Goal: Task Accomplishment & Management: Complete application form

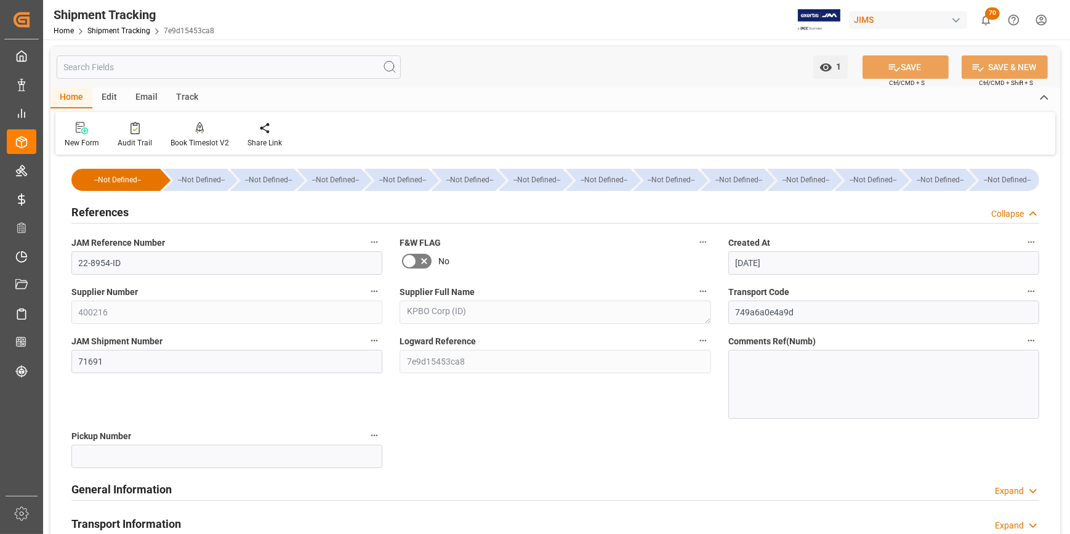
scroll to position [55, 0]
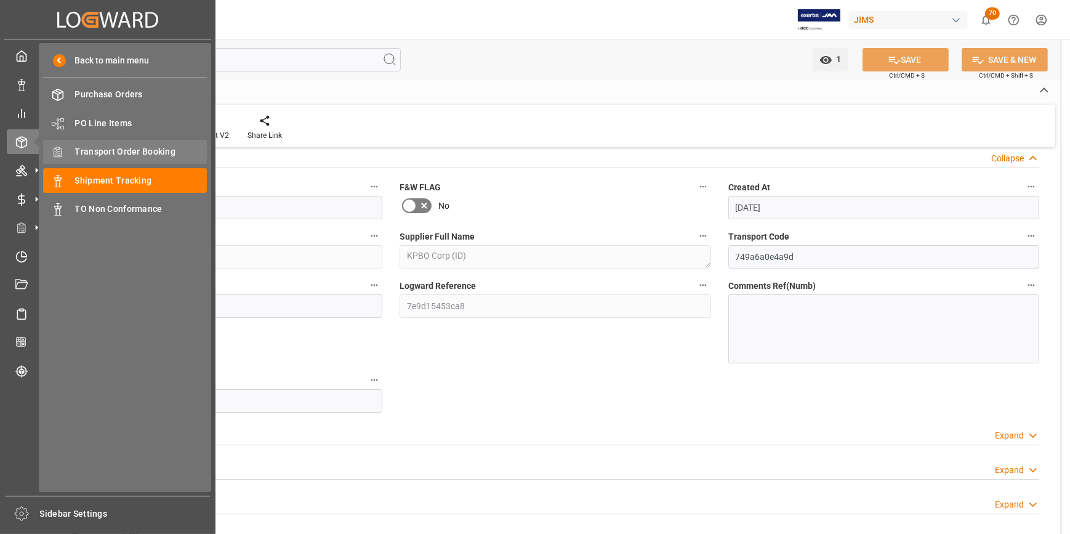
click at [123, 155] on span "Transport Order Booking" at bounding box center [141, 151] width 132 height 13
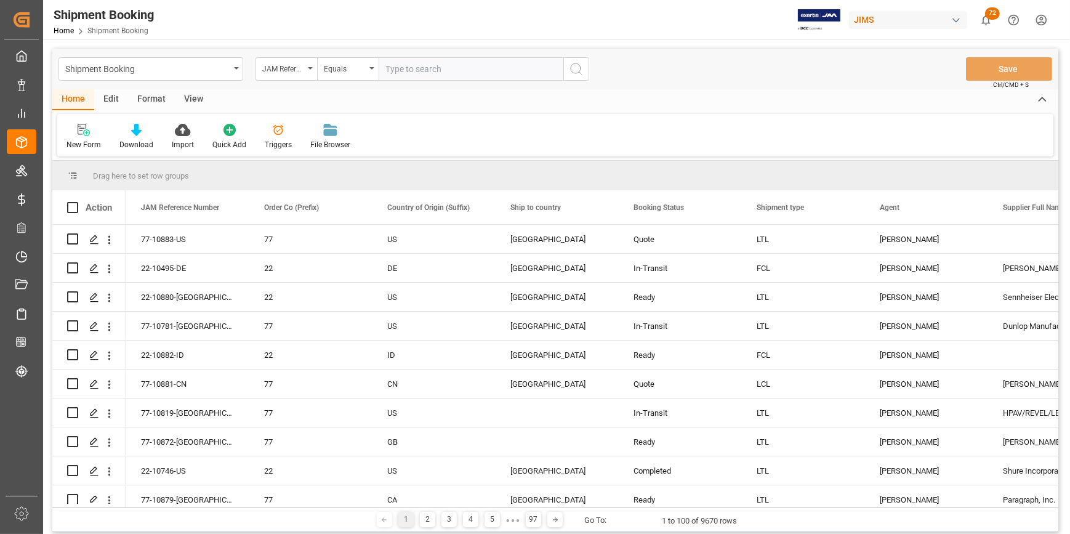
click at [403, 69] on input "text" at bounding box center [471, 68] width 185 height 23
click at [84, 132] on icon at bounding box center [84, 130] width 12 height 12
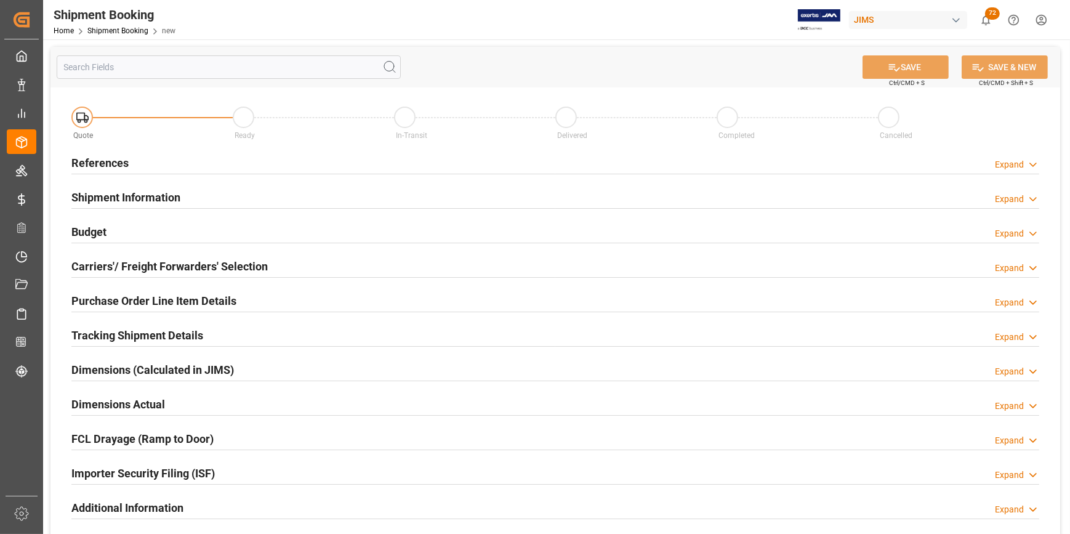
click at [93, 163] on h2 "References" at bounding box center [99, 163] width 57 height 17
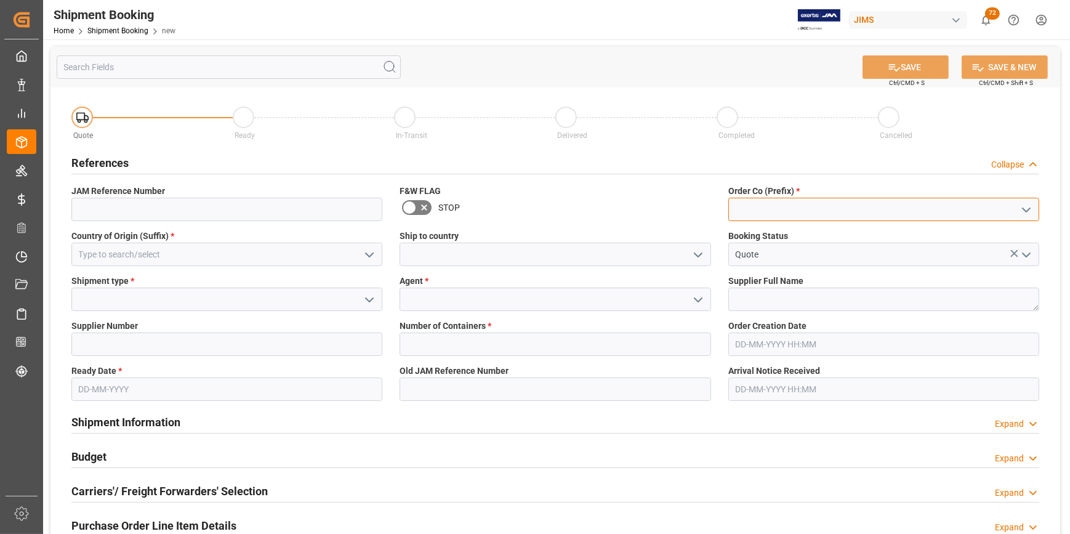
click at [747, 216] on input at bounding box center [883, 209] width 311 height 23
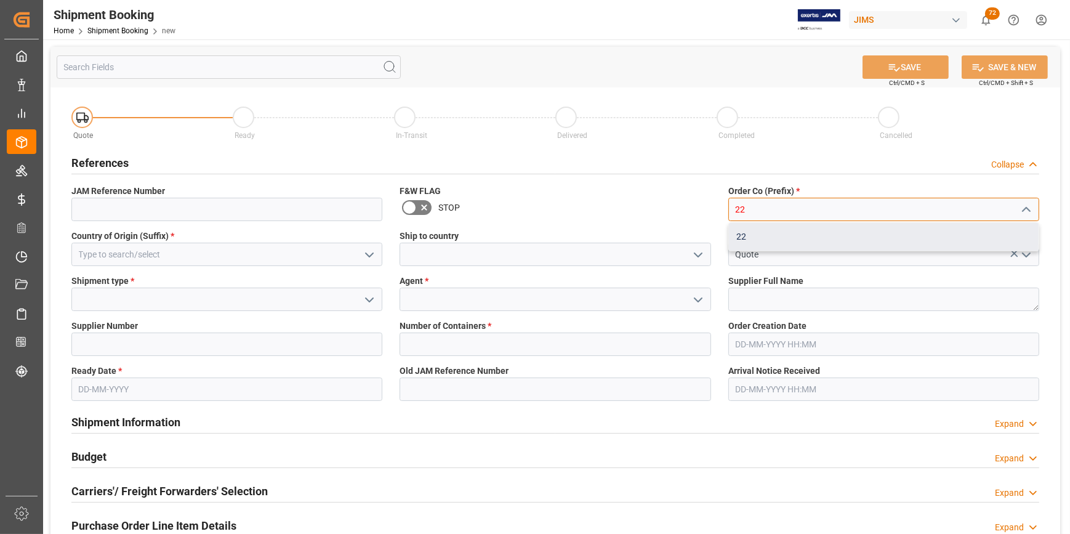
click at [756, 244] on div "22" at bounding box center [884, 237] width 310 height 28
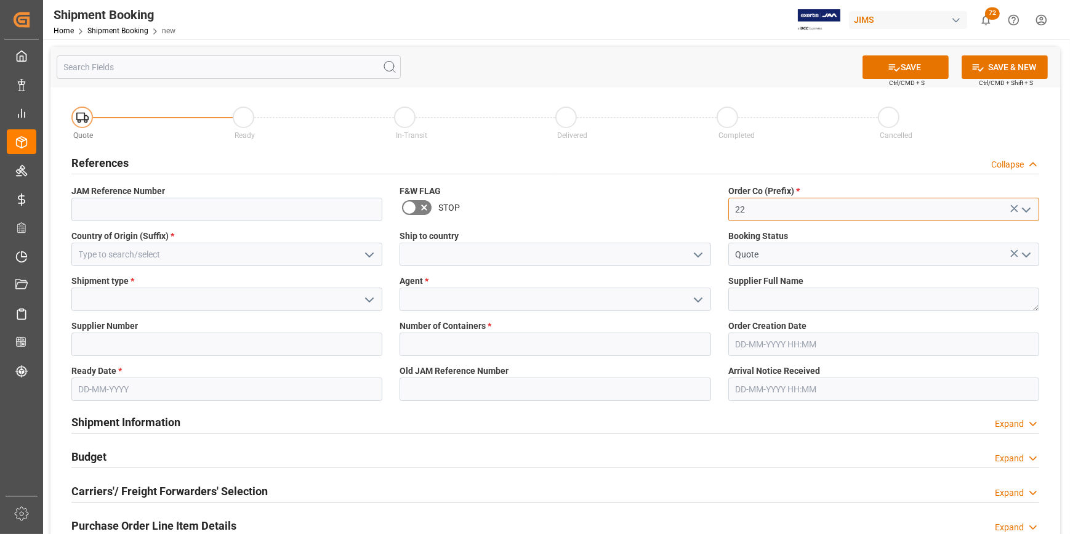
type input "22"
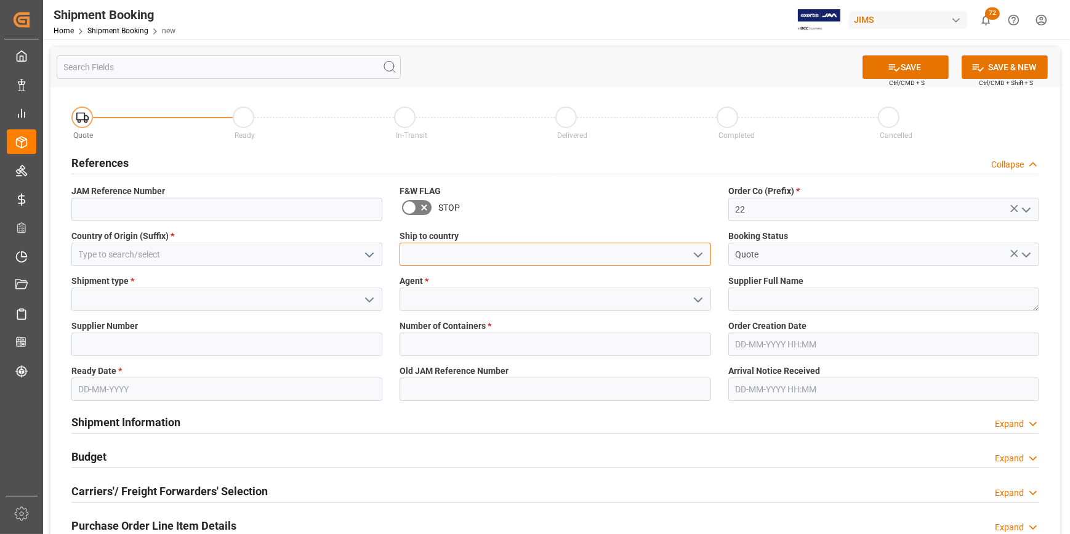
click at [616, 259] on input at bounding box center [555, 254] width 311 height 23
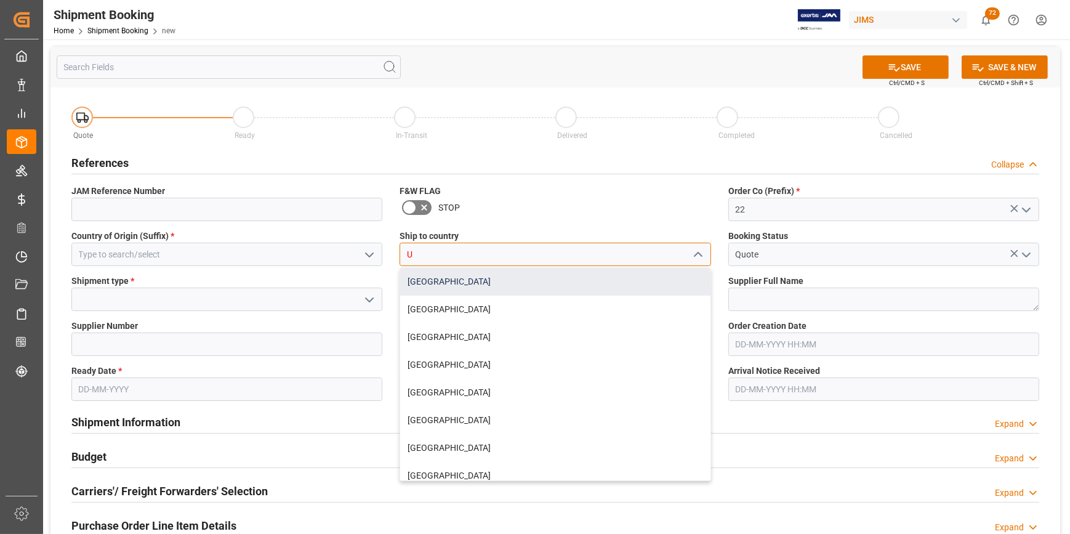
click at [522, 287] on div "[GEOGRAPHIC_DATA]" at bounding box center [555, 282] width 310 height 28
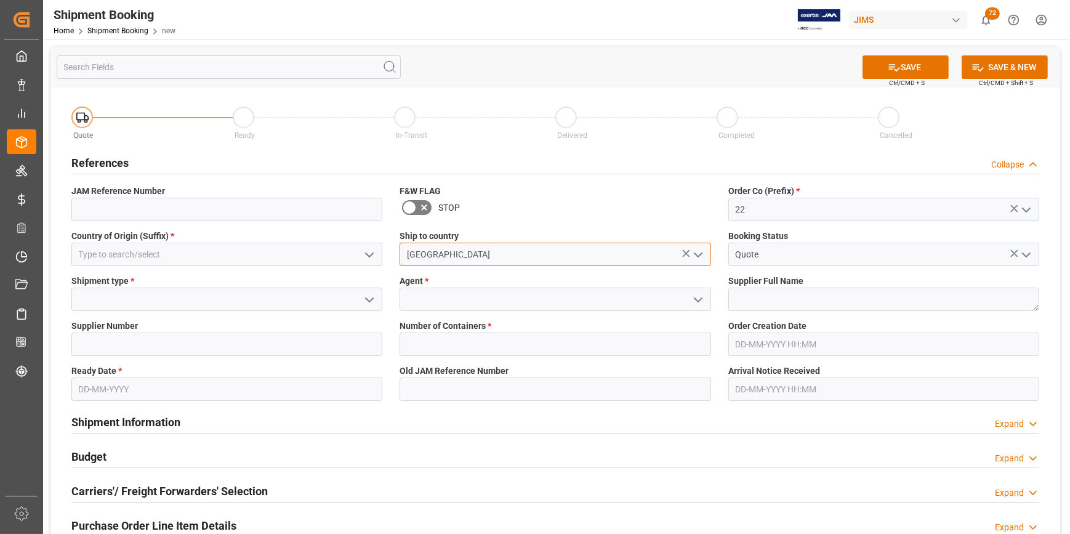
type input "[GEOGRAPHIC_DATA]"
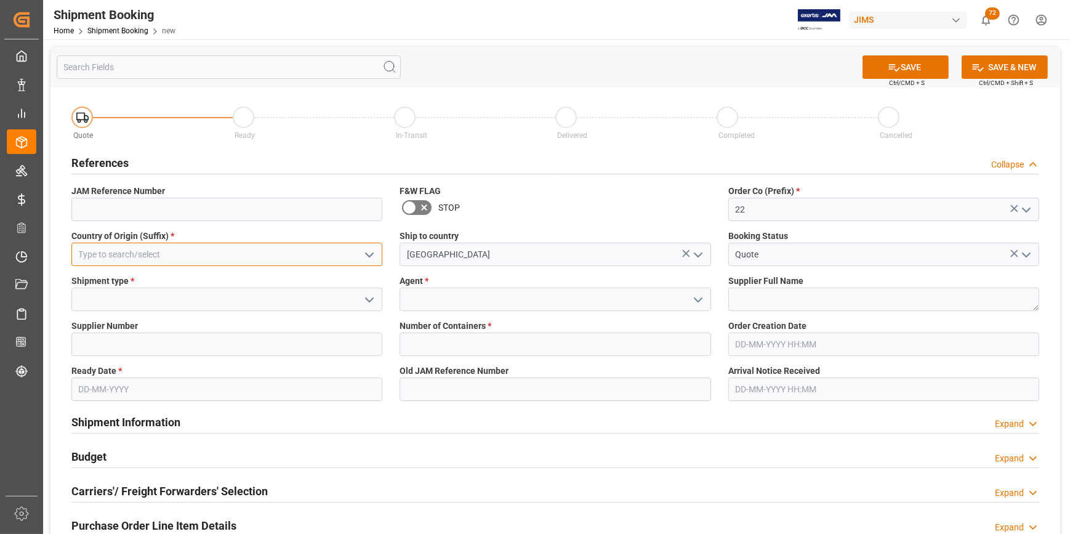
click at [103, 256] on input at bounding box center [226, 254] width 311 height 23
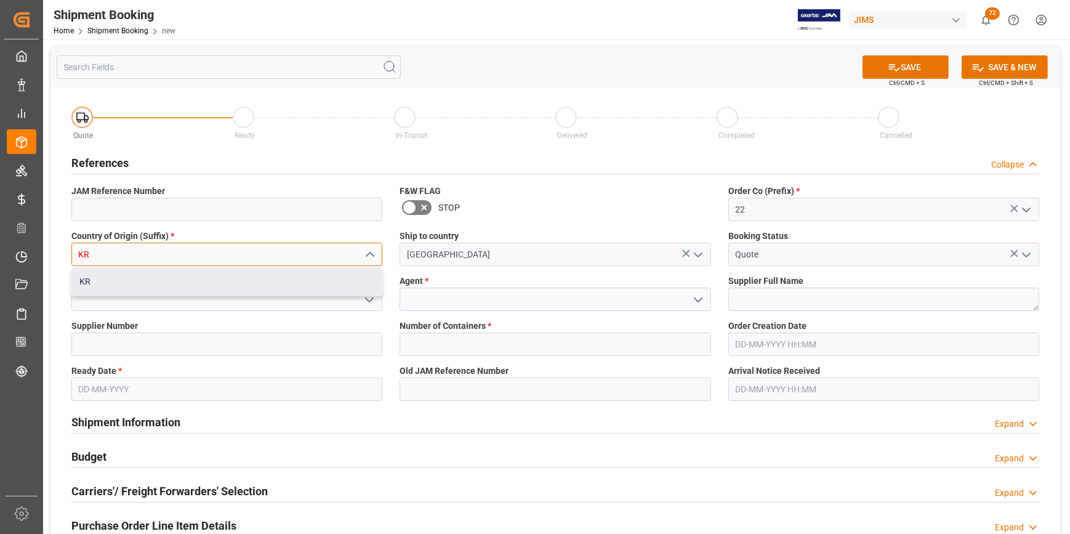
click at [117, 278] on div "KR" at bounding box center [227, 282] width 310 height 28
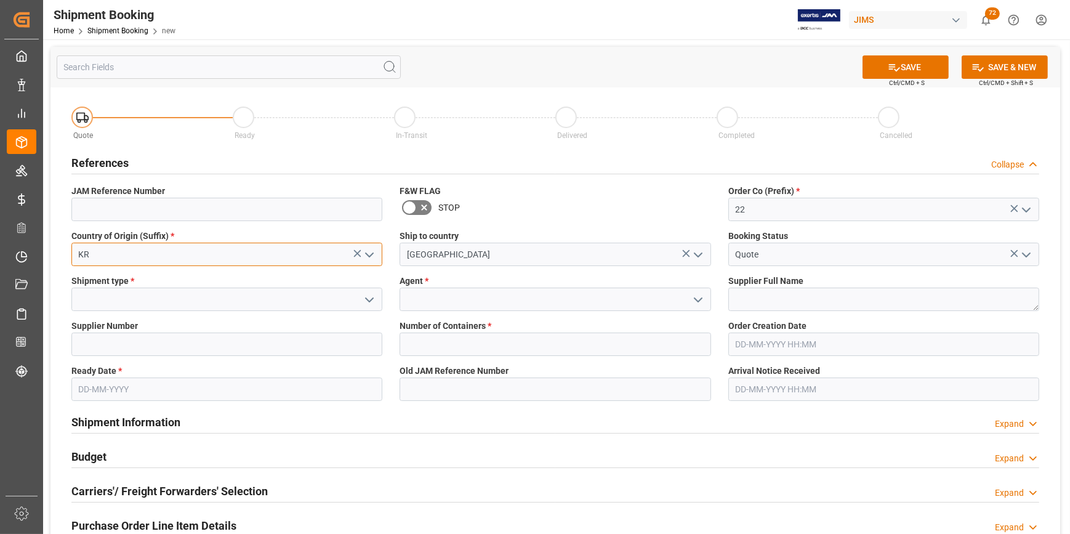
type input "KR"
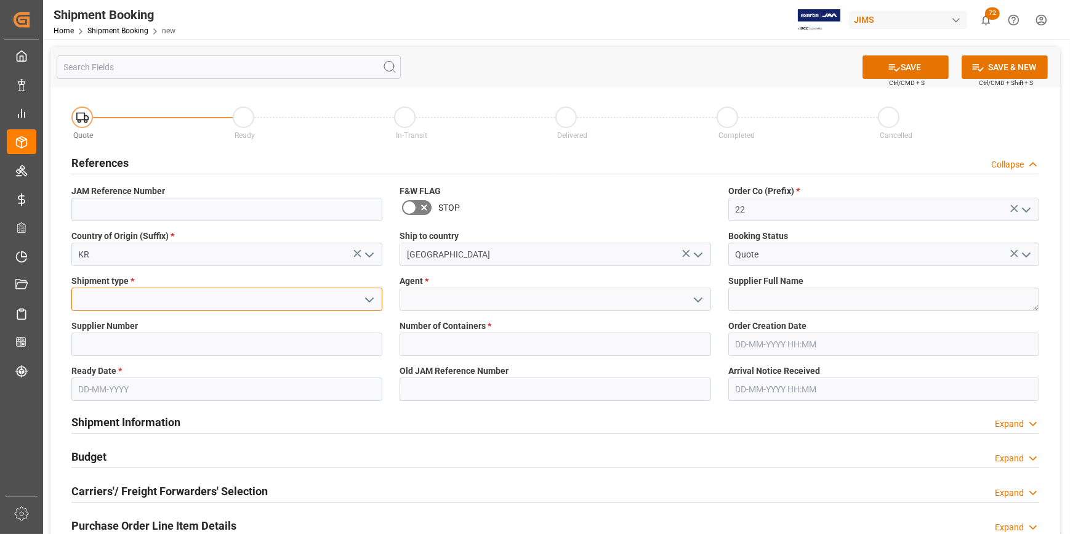
click at [99, 301] on input at bounding box center [226, 299] width 311 height 23
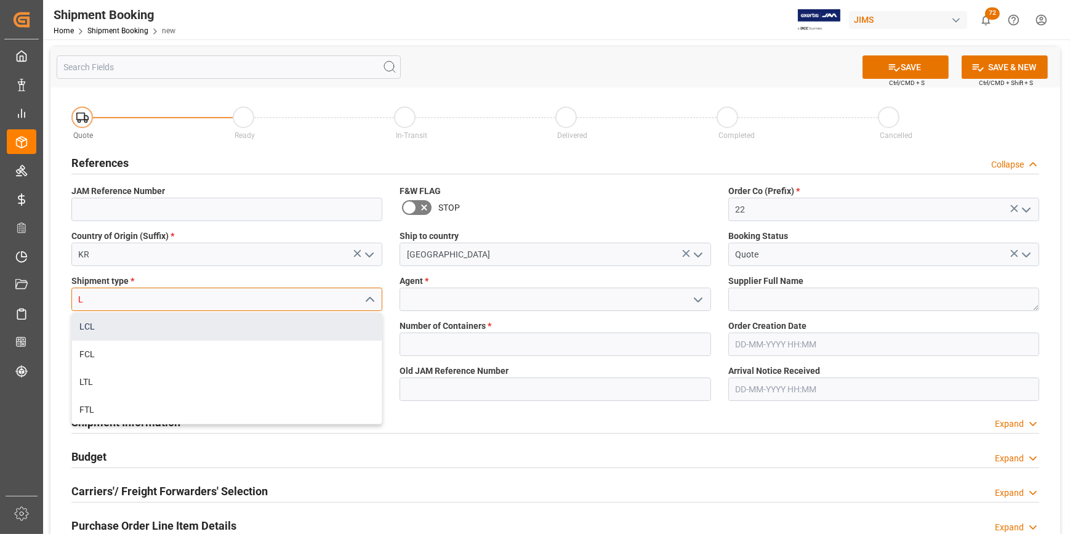
click at [123, 321] on div "LCL" at bounding box center [227, 327] width 310 height 28
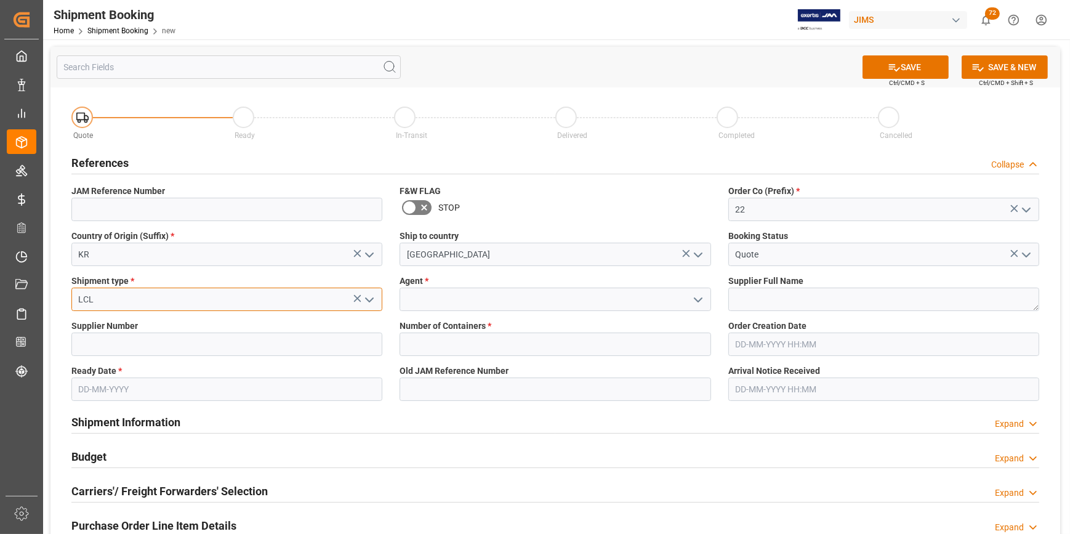
type input "LCL"
click at [515, 296] on input at bounding box center [555, 299] width 311 height 23
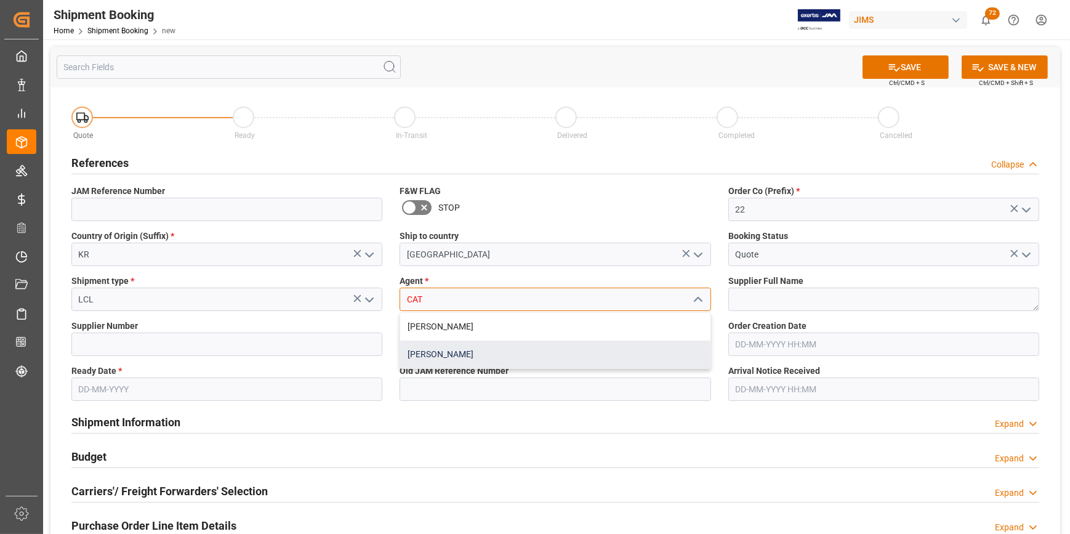
click at [520, 351] on div "[PERSON_NAME]" at bounding box center [555, 355] width 310 height 28
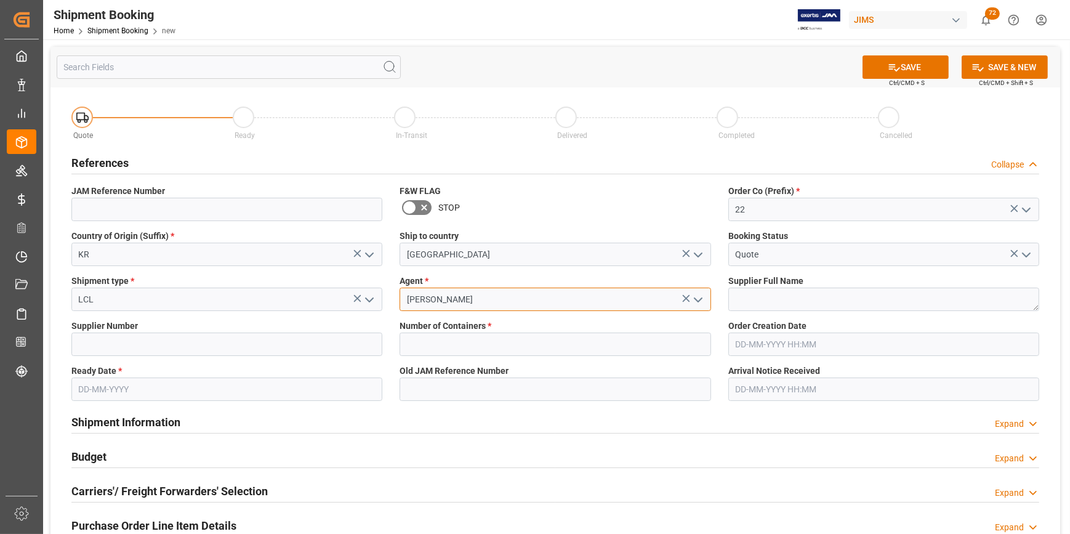
type input "[PERSON_NAME]"
click at [820, 299] on textarea at bounding box center [883, 299] width 311 height 23
click at [153, 355] on input at bounding box center [226, 344] width 311 height 23
paste input "404991"
type input "404991"
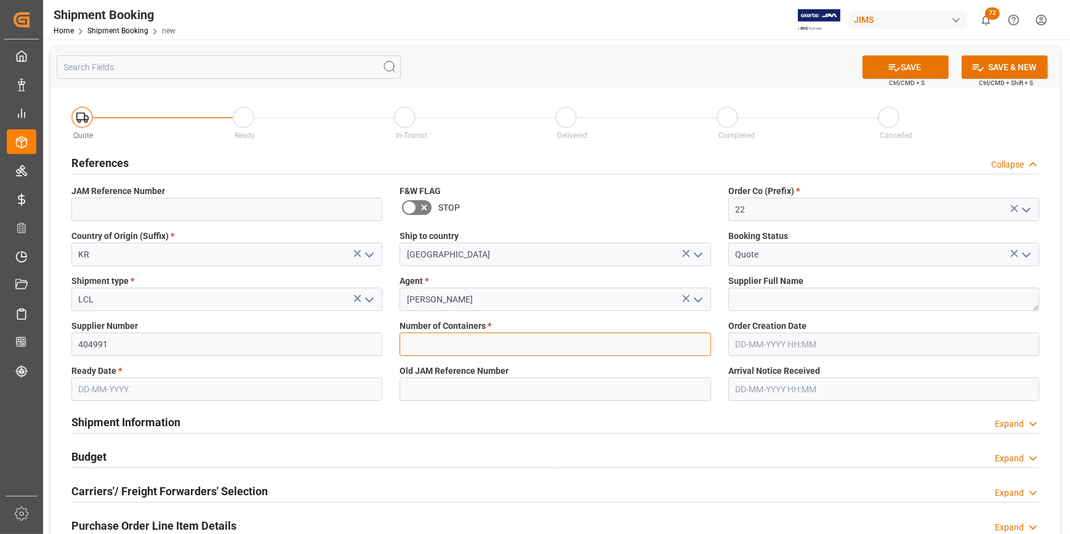
click at [461, 344] on input "text" at bounding box center [555, 344] width 311 height 23
click at [761, 304] on textarea at bounding box center [883, 299] width 311 height 23
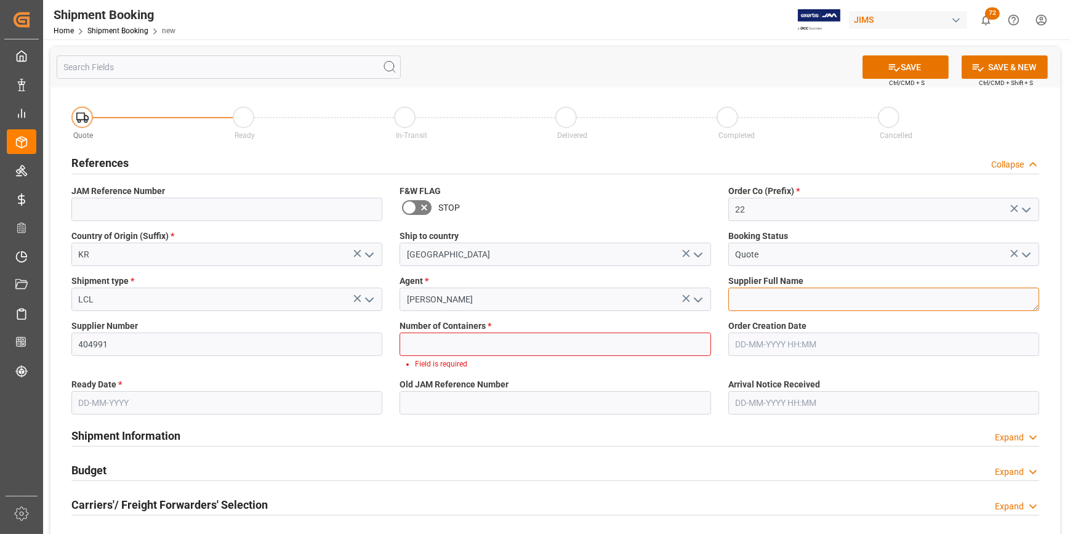
paste textarea "DUCKJEAN ENTERPRISE CO. - 212"
type textarea "DUCKJEAN ENTERPRISE CO. - 212"
click at [443, 342] on input "text" at bounding box center [555, 344] width 311 height 23
type input "0"
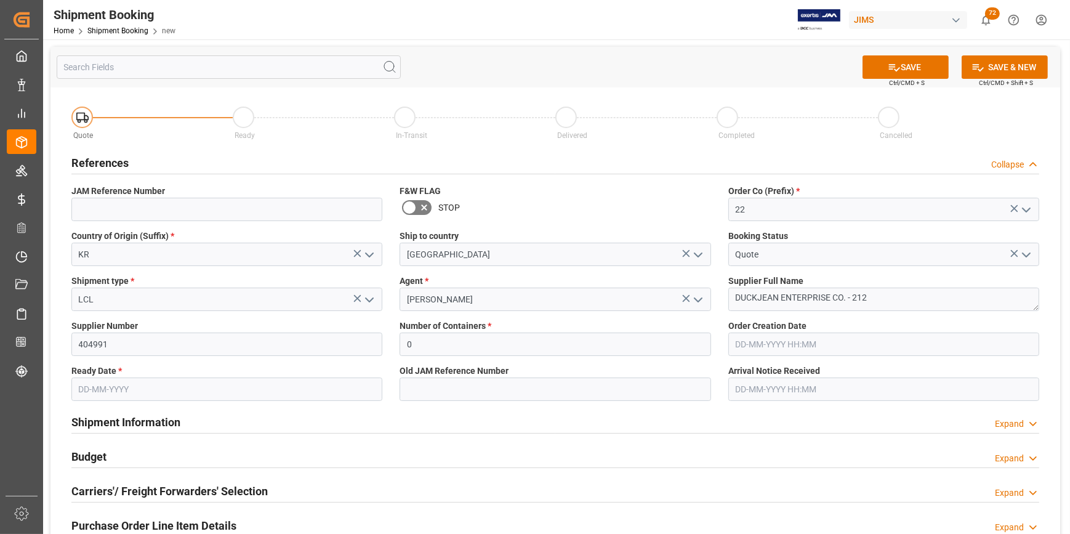
click at [199, 394] on input "text" at bounding box center [226, 388] width 311 height 23
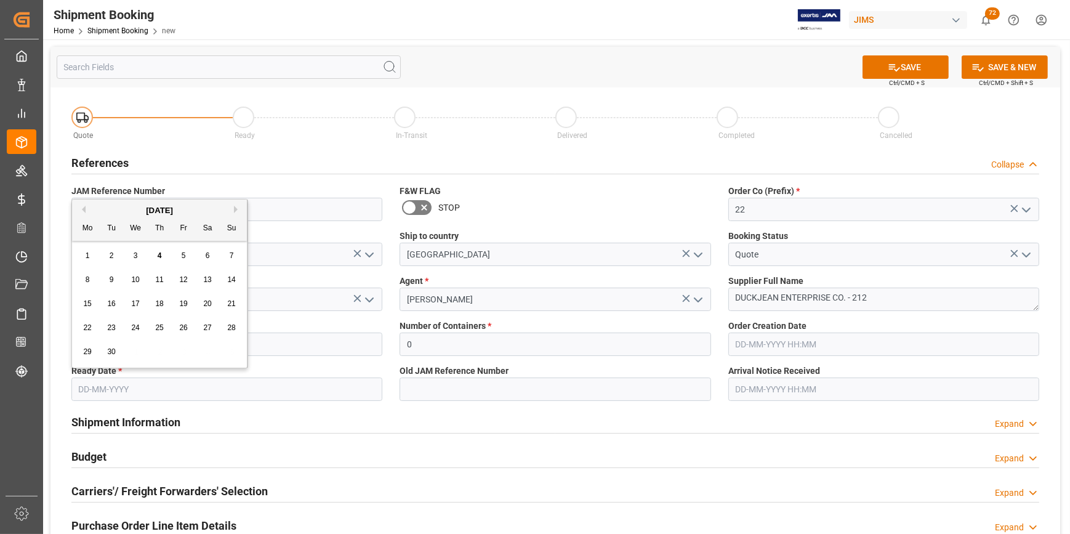
click at [181, 280] on span "12" at bounding box center [183, 279] width 8 height 9
type input "12-09-2025"
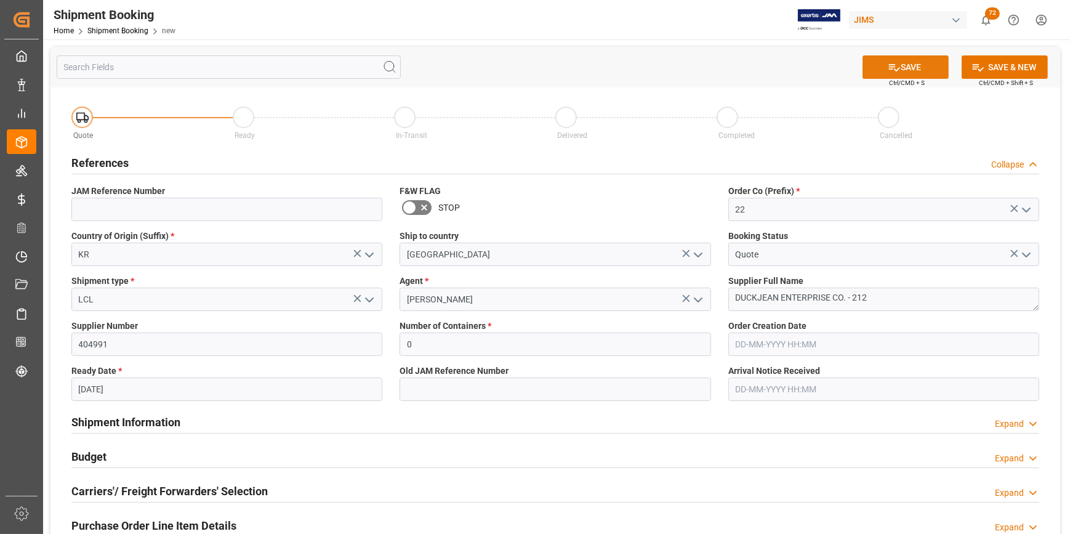
click at [911, 58] on button "SAVE" at bounding box center [906, 66] width 86 height 23
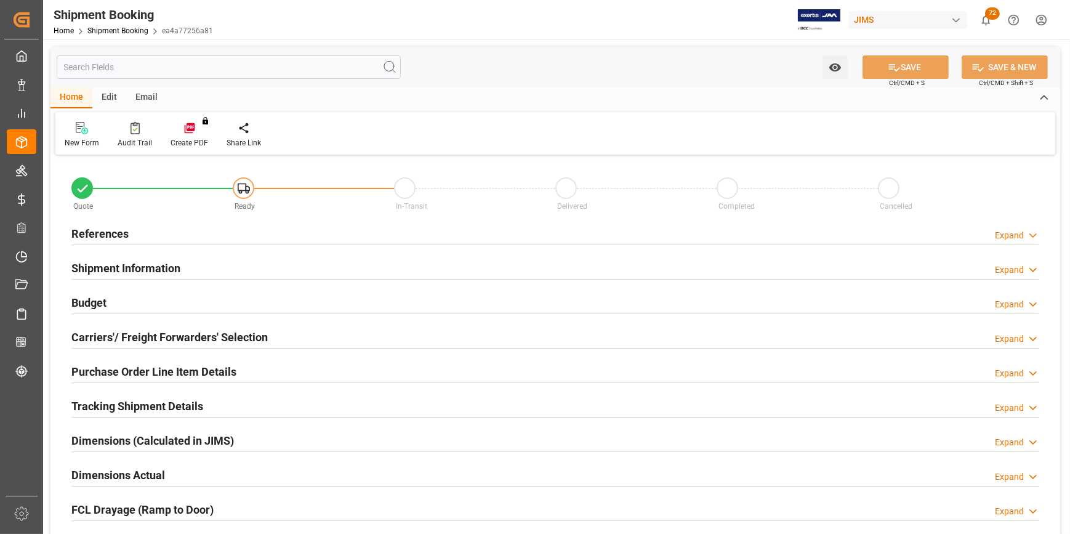
type input "0"
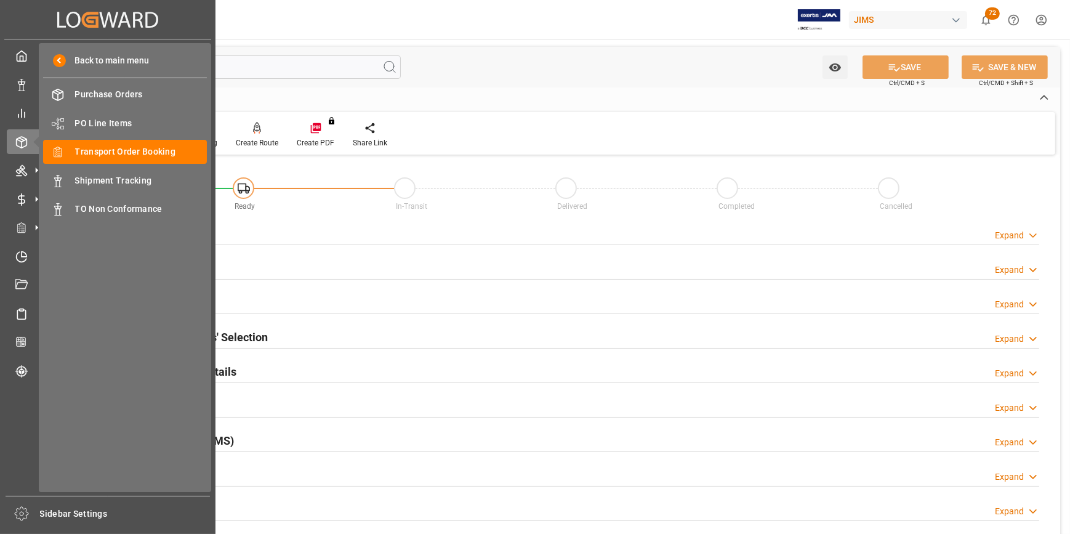
type input "[DATE]"
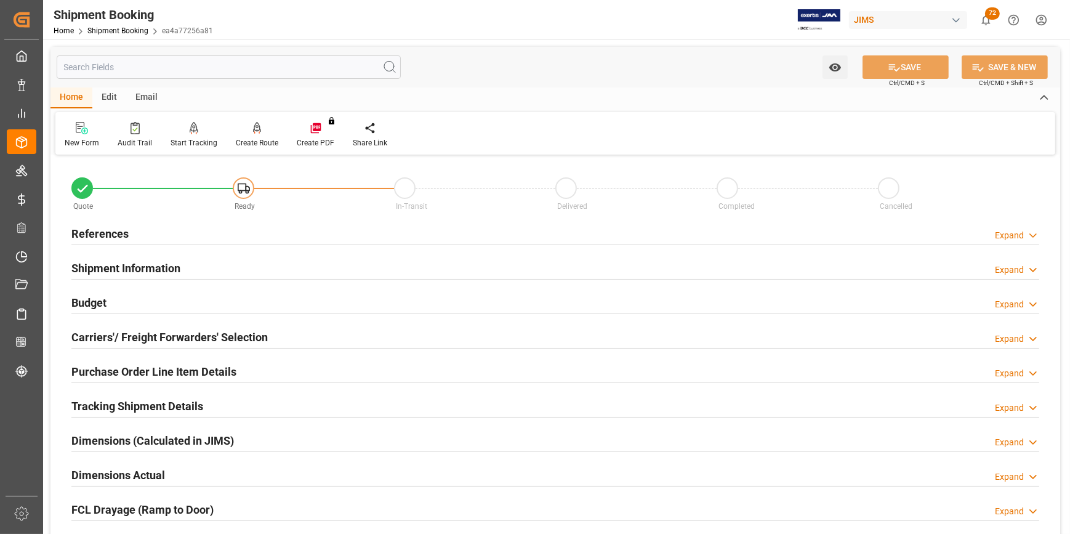
drag, startPoint x: 79, startPoint y: 228, endPoint x: 121, endPoint y: 228, distance: 41.3
click at [79, 228] on h2 "References" at bounding box center [99, 233] width 57 height 17
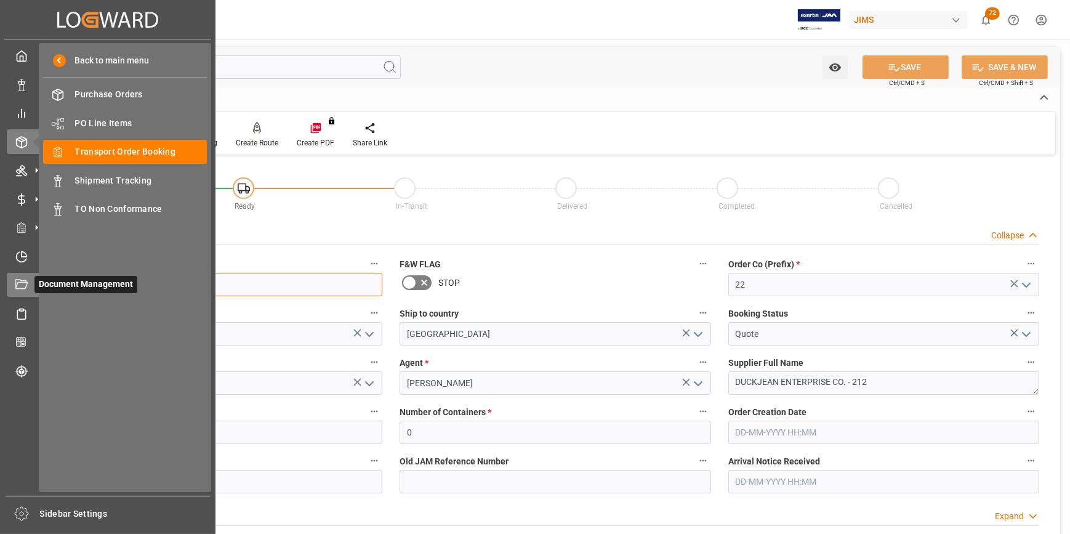
drag, startPoint x: 198, startPoint y: 288, endPoint x: 38, endPoint y: 278, distance: 160.4
click at [38, 278] on div "Created by potrace 1.15, written by Peter Selinger 2001-2017 Created by potrace…" at bounding box center [535, 267] width 1070 height 534
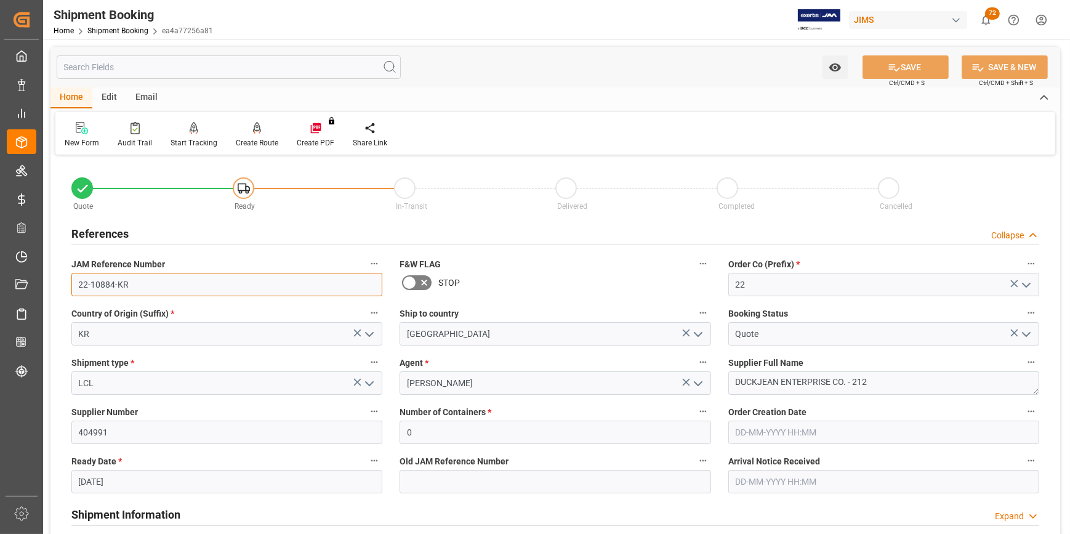
scroll to position [55, 0]
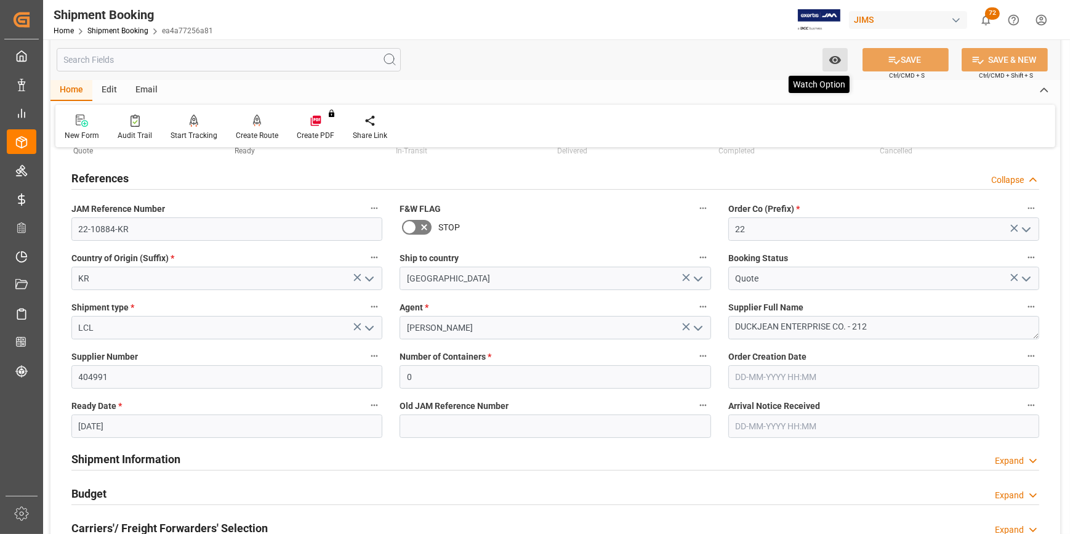
click at [841, 61] on icon "open menu" at bounding box center [835, 60] width 13 height 13
click at [757, 84] on span "Start Watching" at bounding box center [784, 87] width 112 height 13
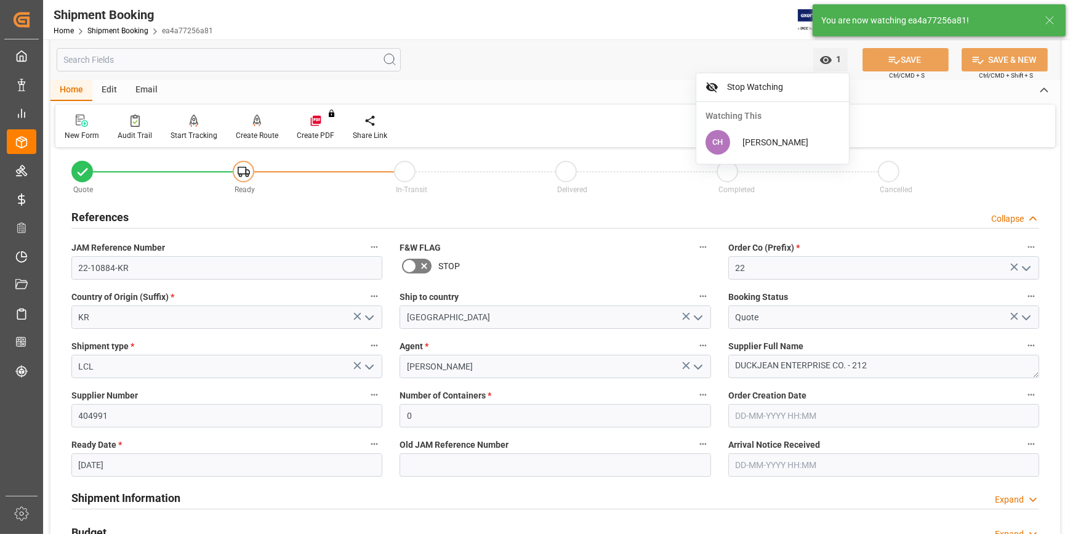
scroll to position [0, 0]
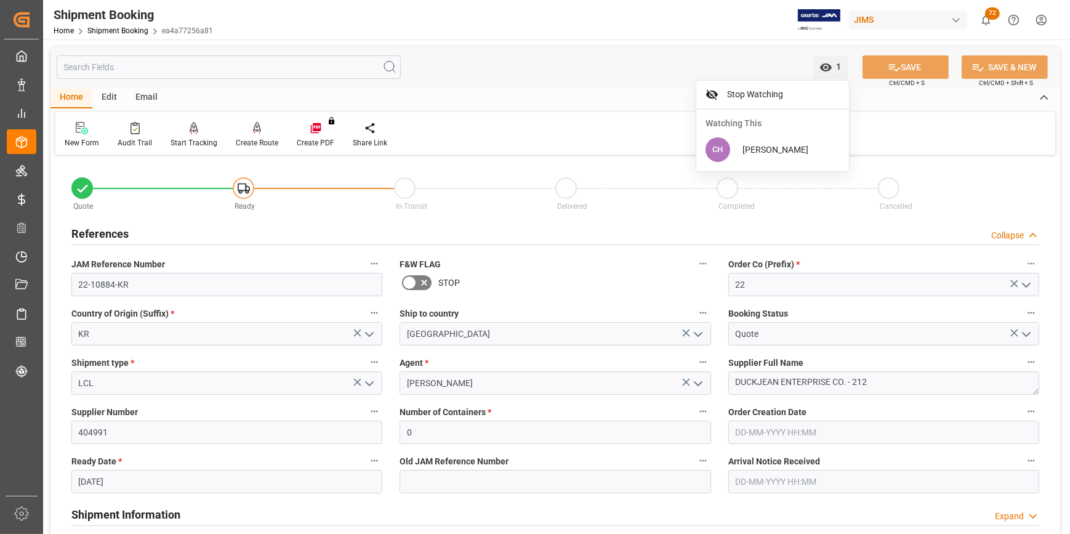
click at [554, 514] on div "Shipment Information Expand" at bounding box center [555, 513] width 968 height 23
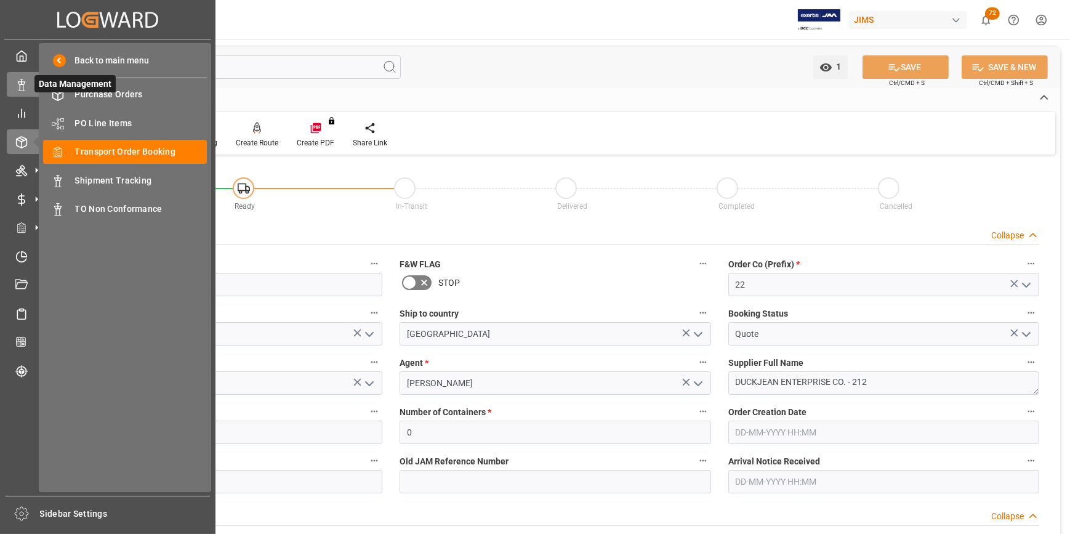
click at [22, 83] on polygon at bounding box center [24, 83] width 4 height 2
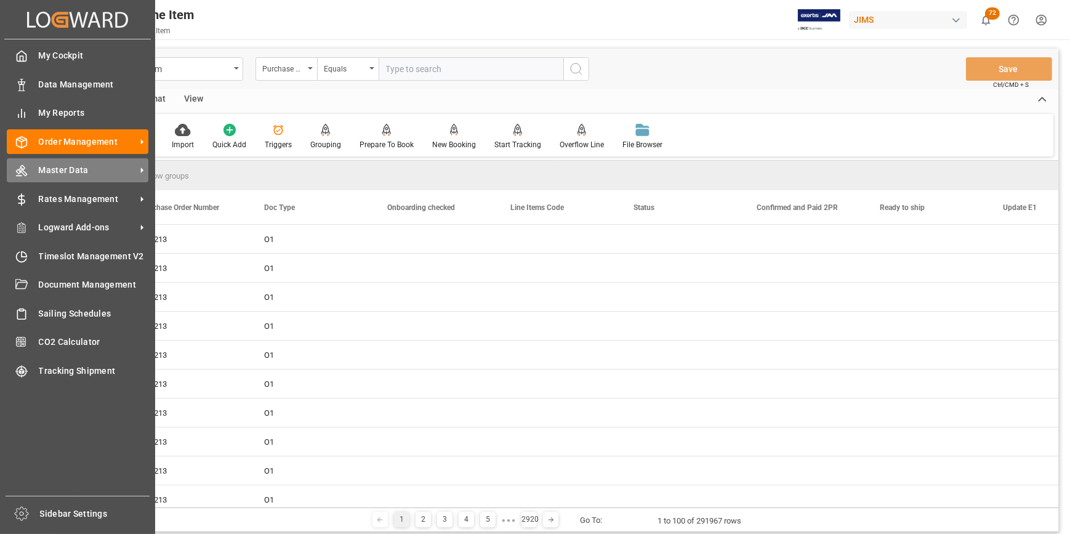
click at [66, 167] on span "Master Data" at bounding box center [87, 170] width 97 height 13
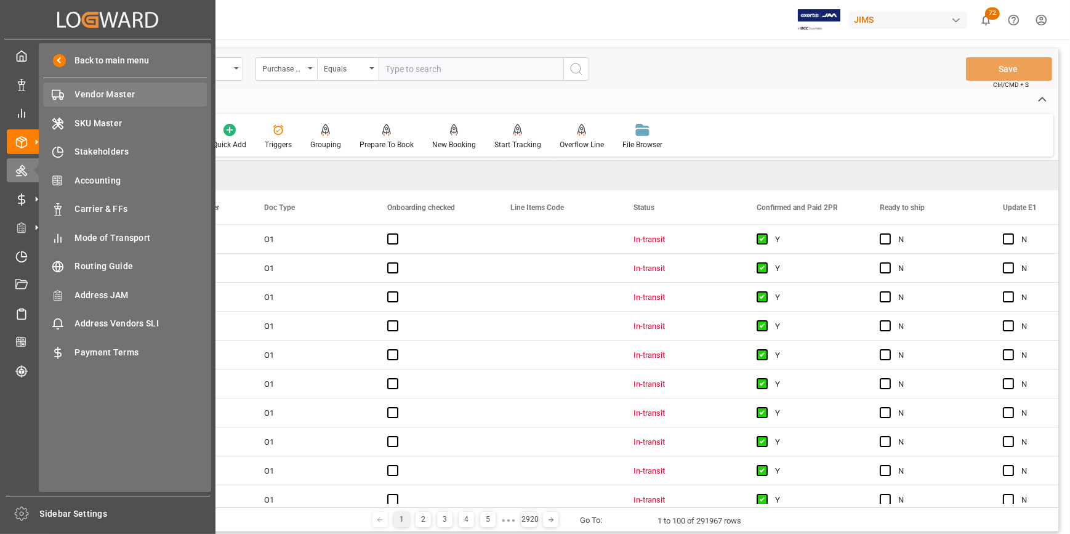
click at [90, 97] on span "Vendor Master" at bounding box center [141, 94] width 132 height 13
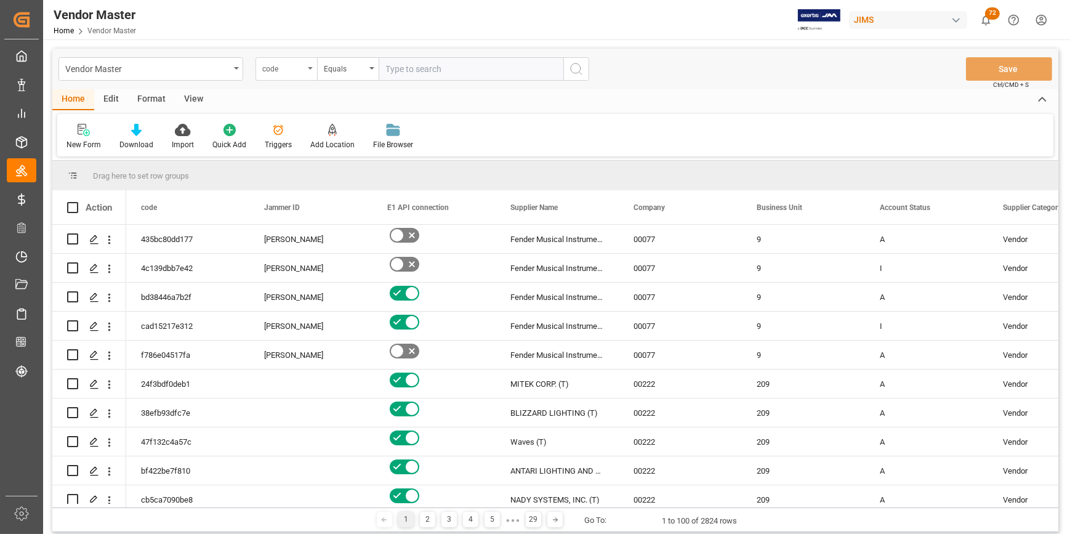
click at [275, 72] on div "code" at bounding box center [283, 67] width 42 height 14
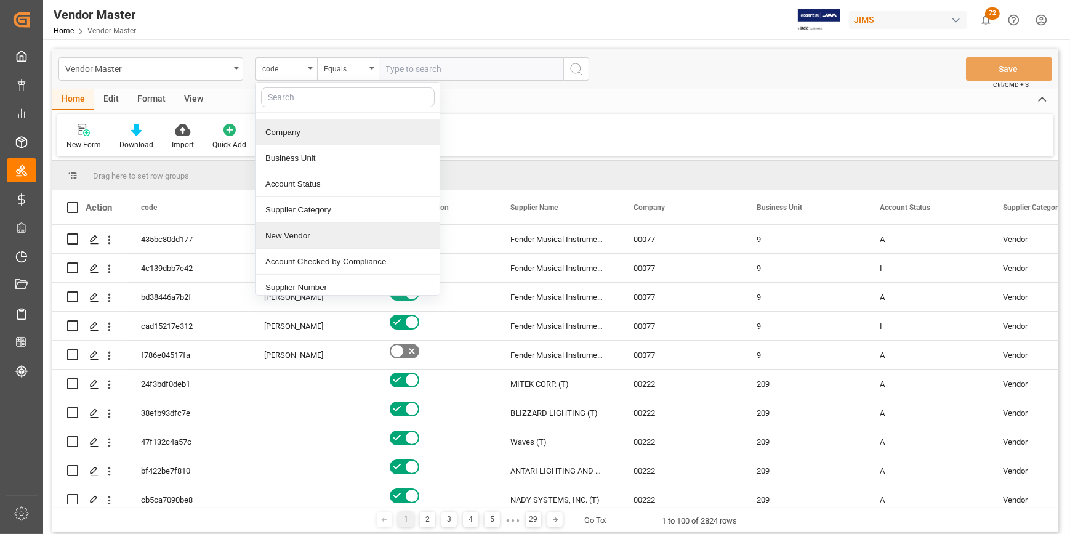
scroll to position [111, 0]
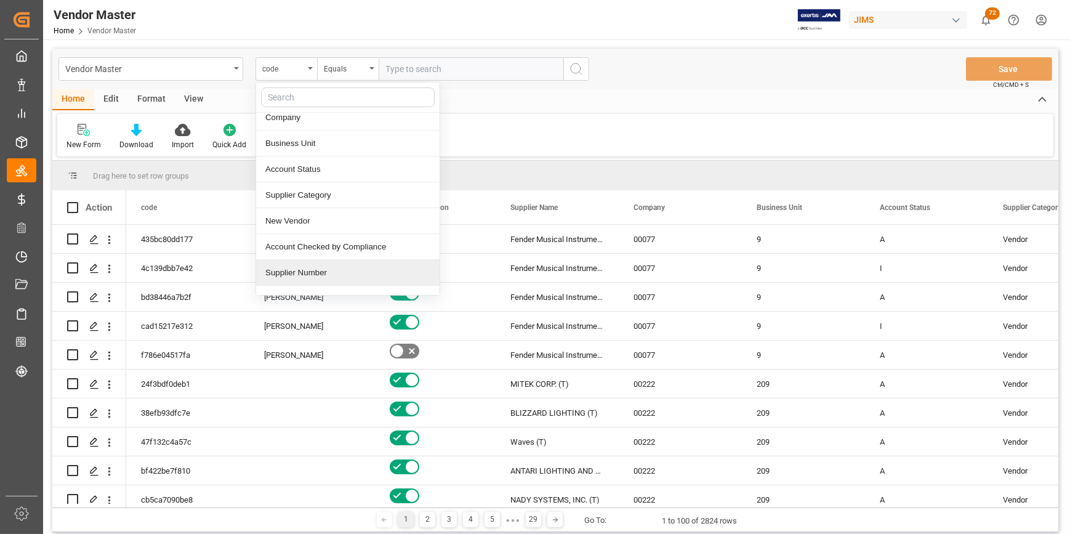
click at [328, 273] on div "Supplier Number" at bounding box center [347, 273] width 183 height 26
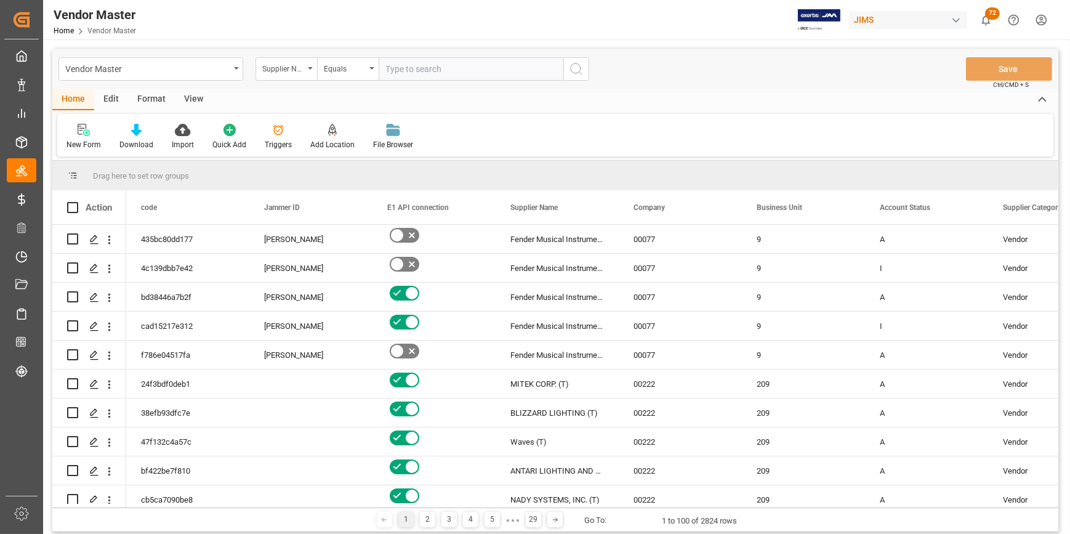
click at [393, 75] on input "text" at bounding box center [471, 68] width 185 height 23
click at [466, 64] on input "text" at bounding box center [471, 68] width 185 height 23
click at [463, 71] on input "text" at bounding box center [471, 68] width 185 height 23
click at [411, 73] on input "text" at bounding box center [471, 68] width 185 height 23
type input "404991"
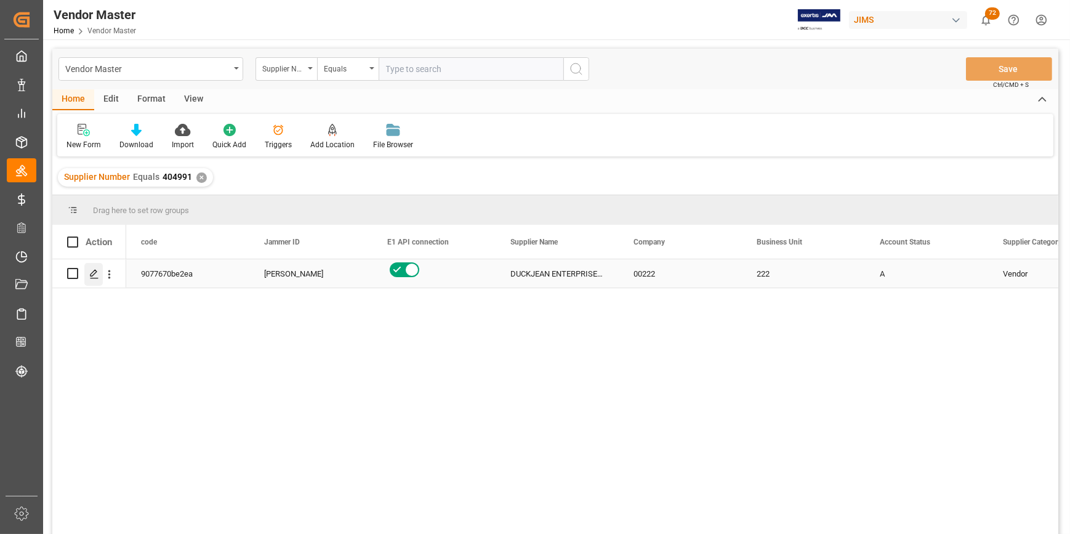
click at [93, 272] on polygon "Press SPACE to select this row." at bounding box center [94, 273] width 6 height 6
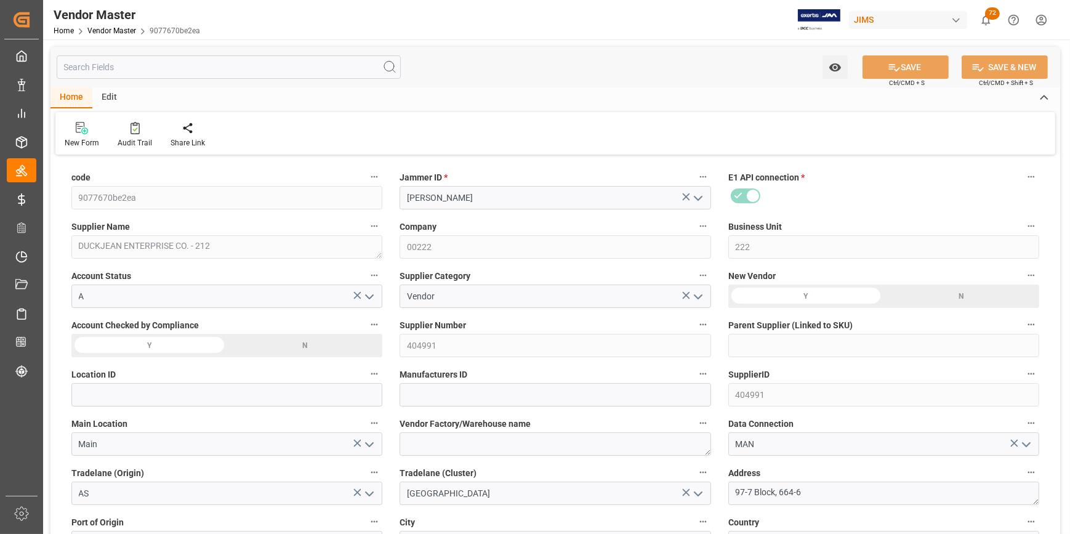
type input "12-08-2023 01:34"
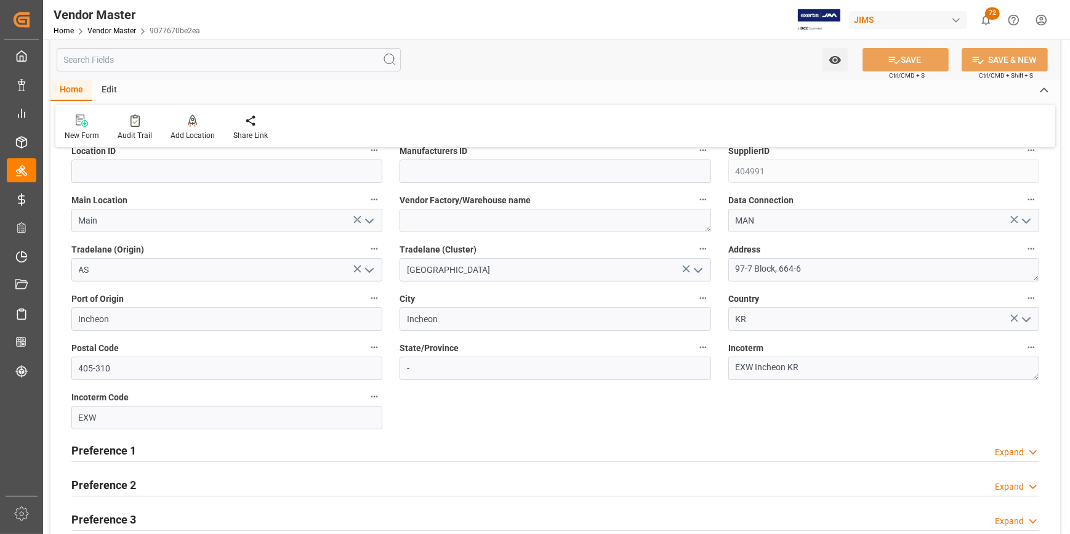
scroll to position [280, 0]
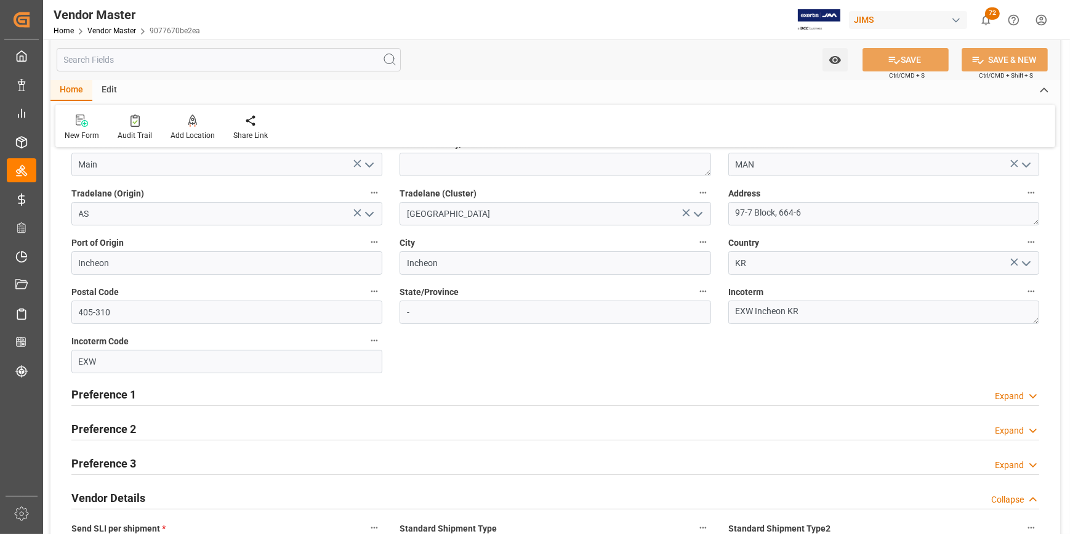
type input "NET 45"
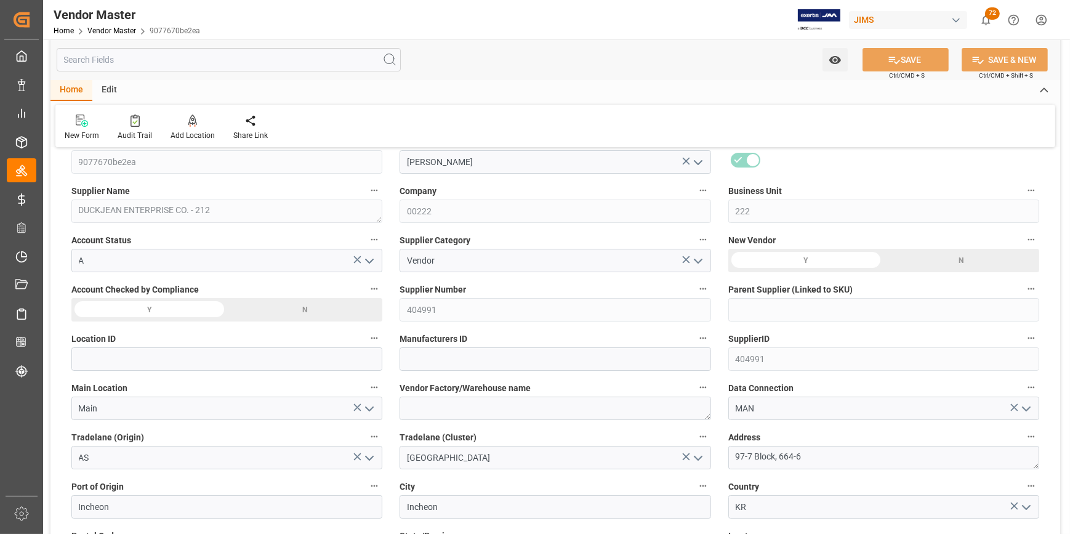
scroll to position [111, 0]
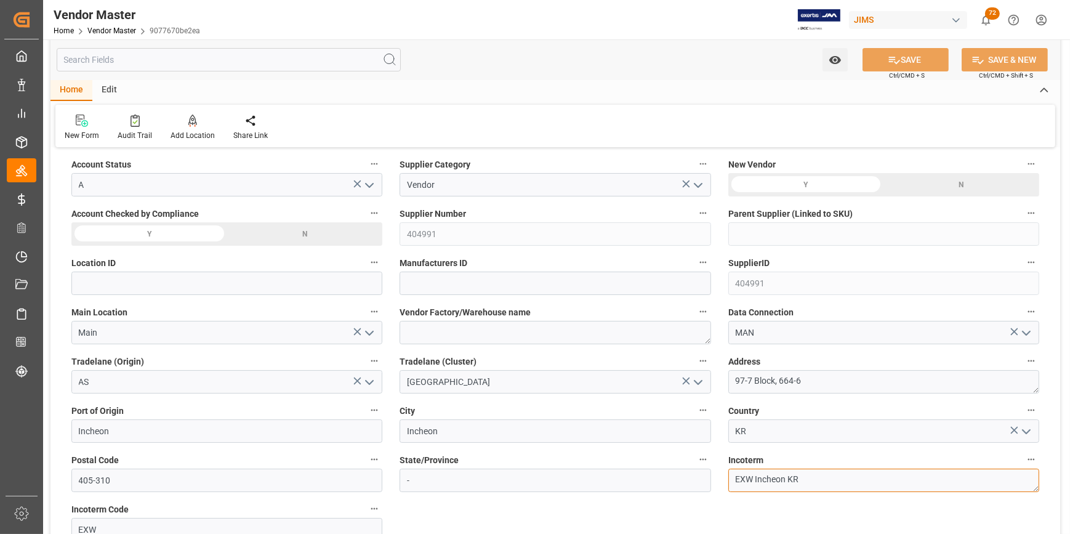
drag, startPoint x: 813, startPoint y: 483, endPoint x: 707, endPoint y: 482, distance: 105.9
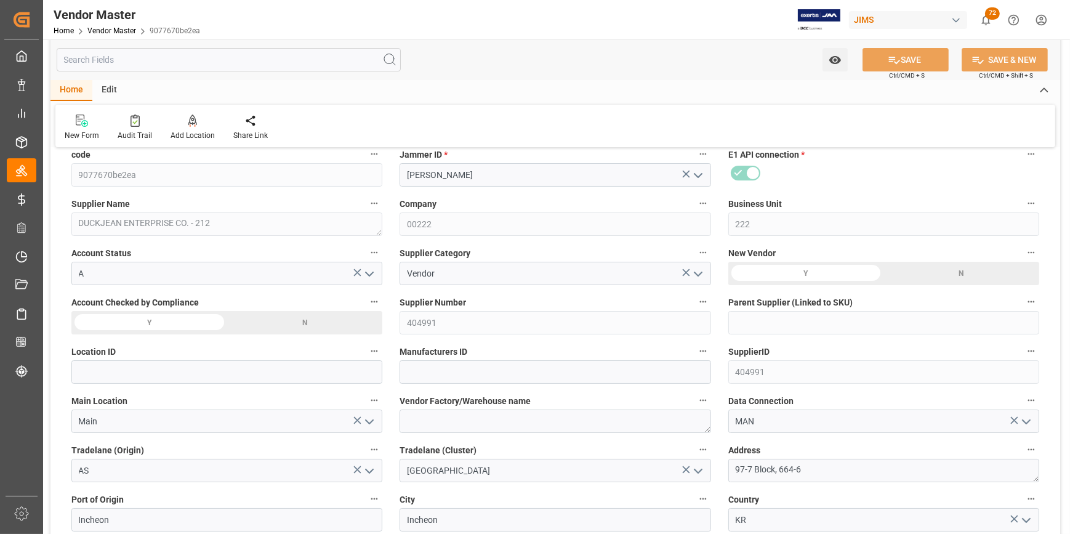
scroll to position [0, 0]
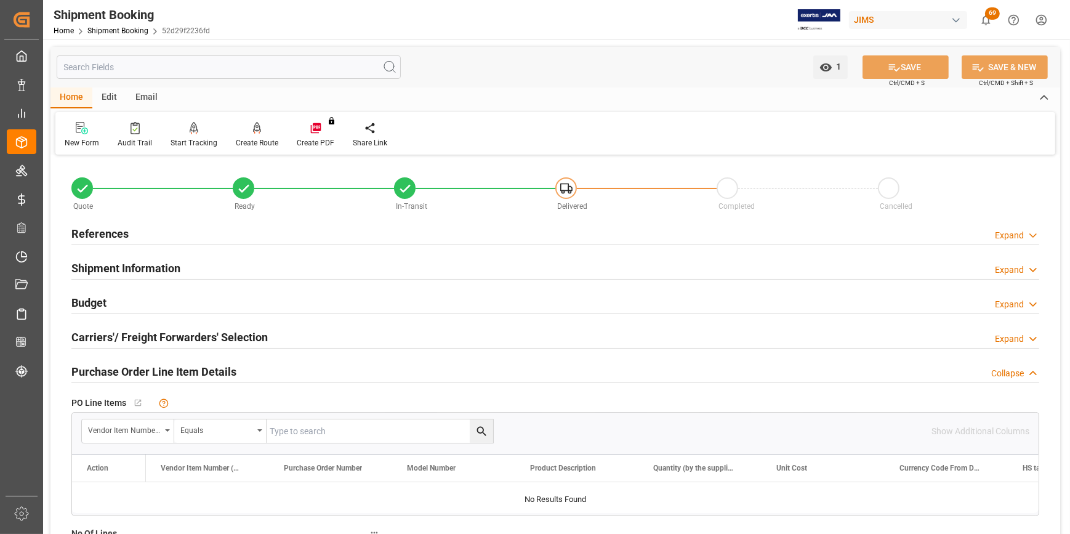
scroll to position [111, 0]
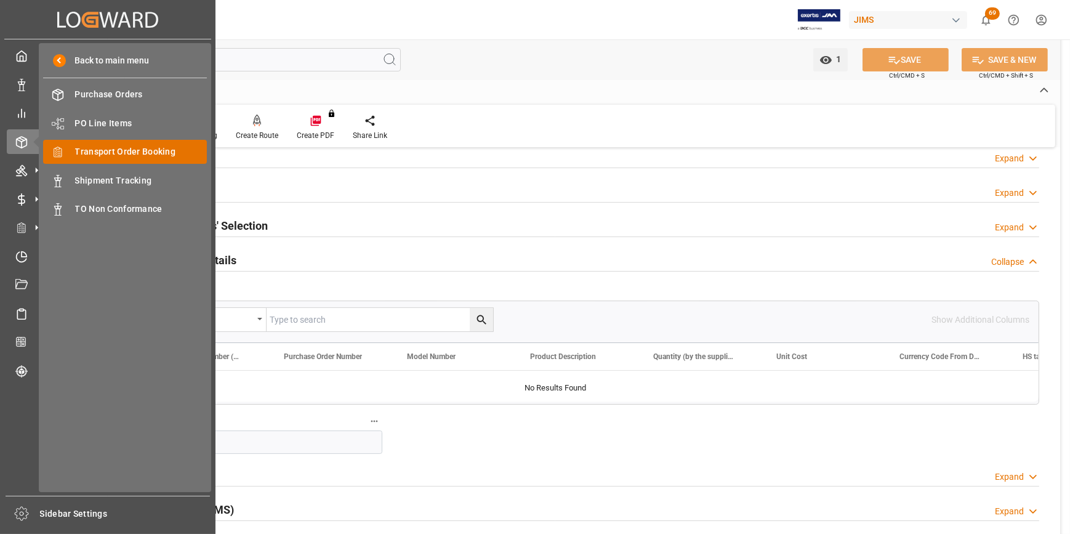
click at [105, 150] on span "Transport Order Booking" at bounding box center [141, 151] width 132 height 13
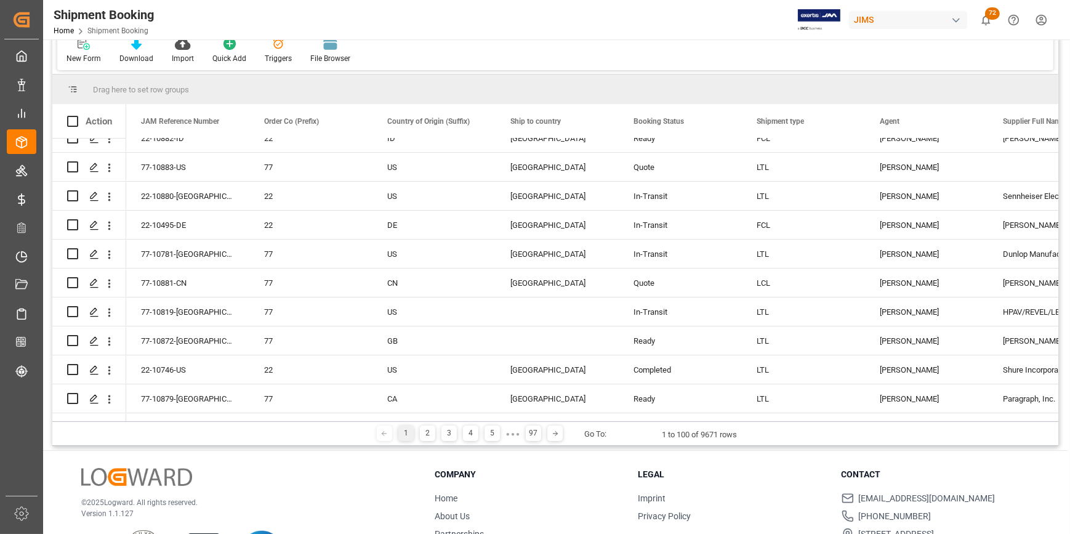
scroll to position [111, 0]
